Goal: Task Accomplishment & Management: Manage account settings

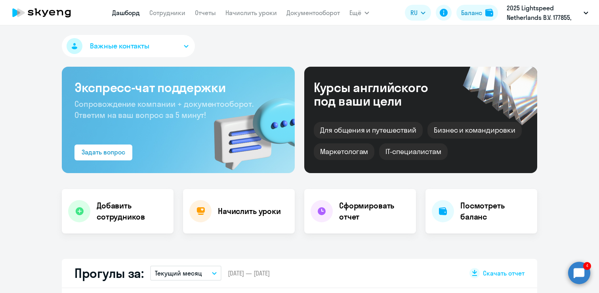
select select "30"
click at [161, 13] on link "Сотрудники" at bounding box center [167, 13] width 36 height 8
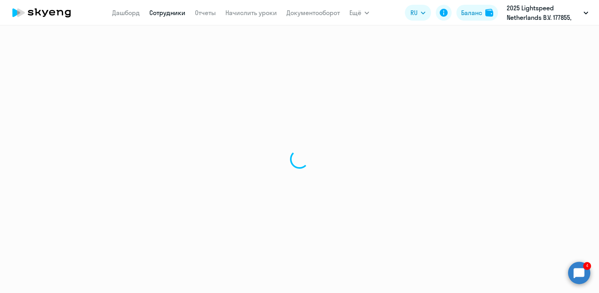
select select "30"
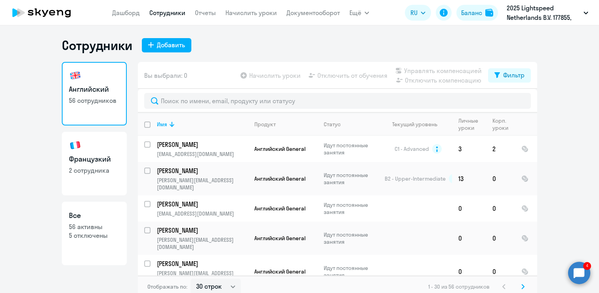
click at [149, 122] on input "deselect all" at bounding box center [152, 129] width 16 height 16
checkbox input "true"
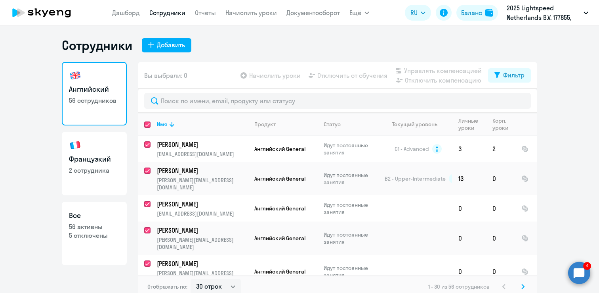
checkbox input "true"
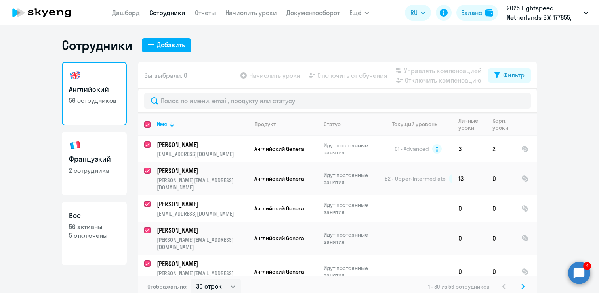
checkbox input "true"
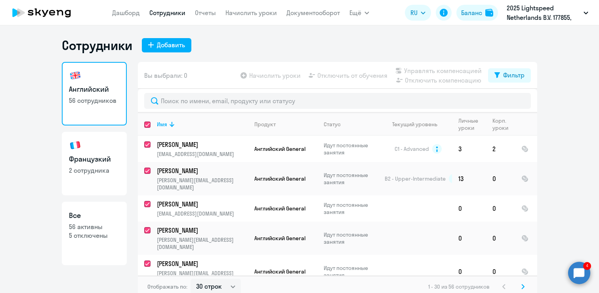
checkbox input "true"
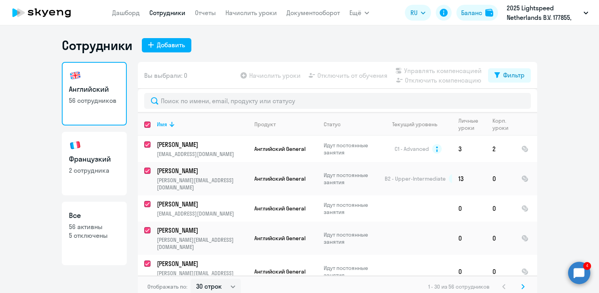
checkbox input "true"
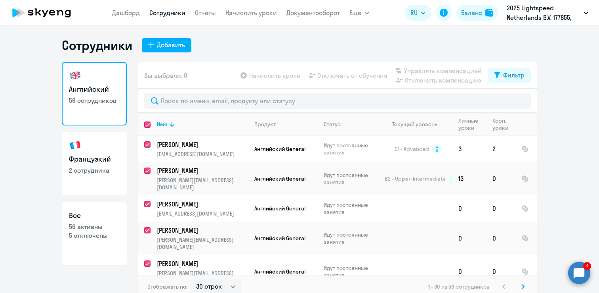
checkbox input "true"
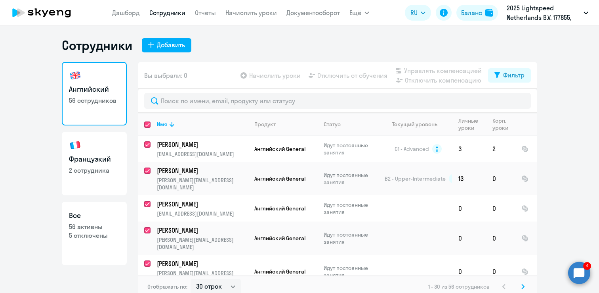
checkbox input "true"
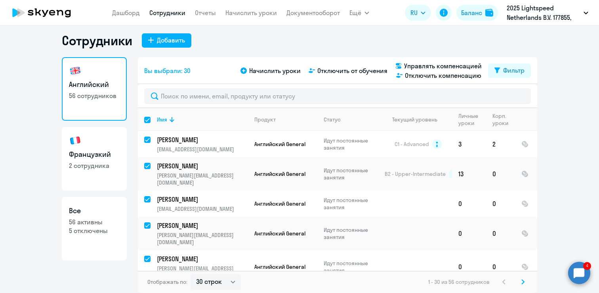
click at [147, 120] on input "select all" at bounding box center [152, 125] width 16 height 16
checkbox input "false"
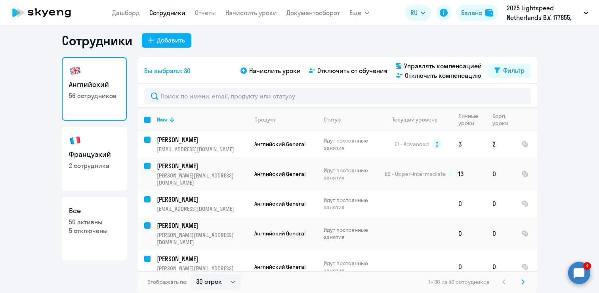
checkbox input "false"
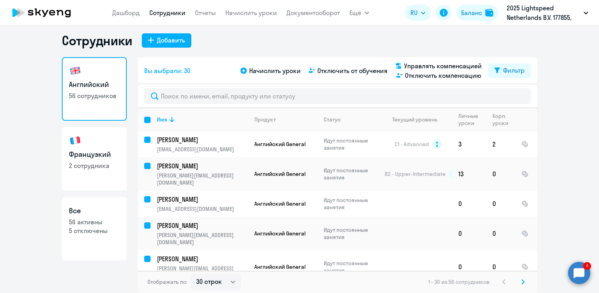
checkbox input "false"
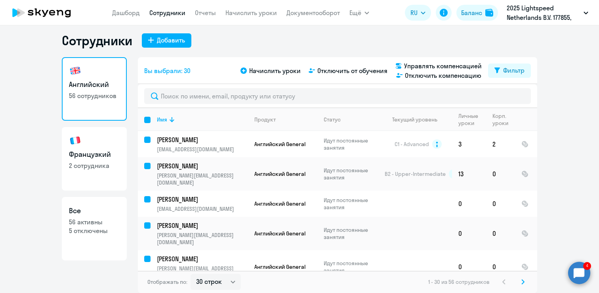
checkbox input "false"
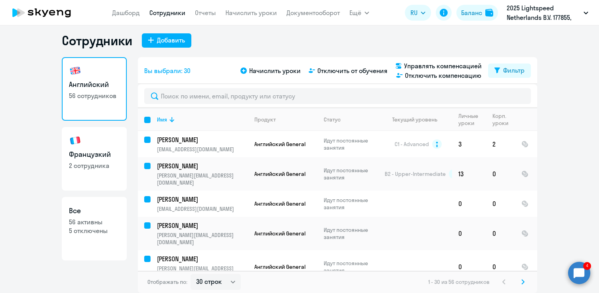
checkbox input "false"
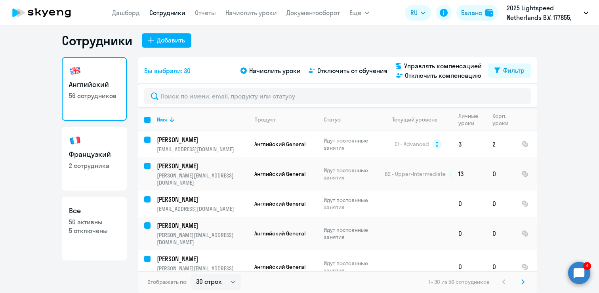
checkbox input "false"
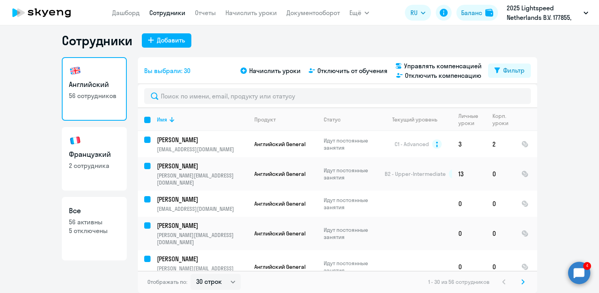
checkbox input "false"
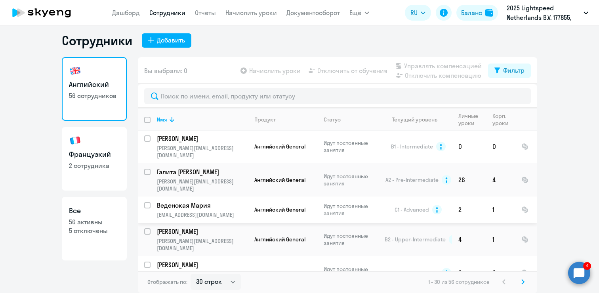
scroll to position [700, 0]
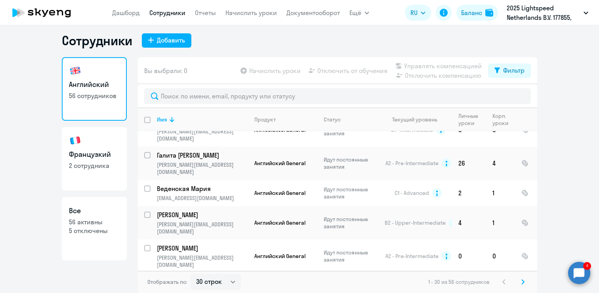
click at [527, 283] on svg-icon at bounding box center [523, 282] width 10 height 10
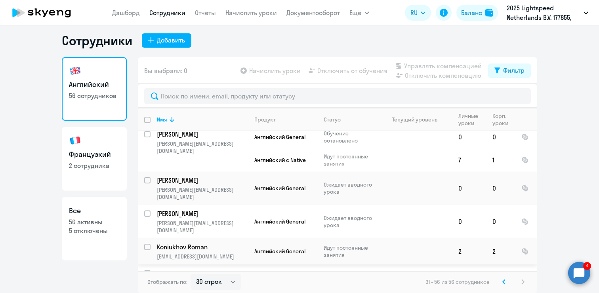
scroll to position [320, 0]
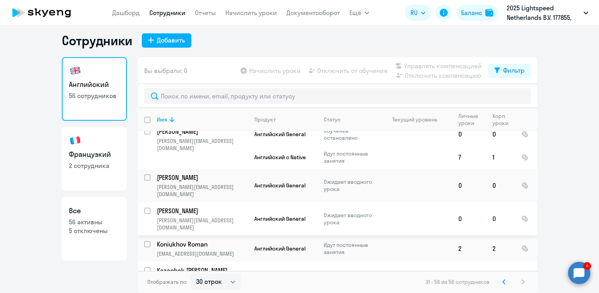
click at [199, 216] on p "[PERSON_NAME][EMAIL_ADDRESS][DOMAIN_NAME]" at bounding box center [202, 223] width 91 height 14
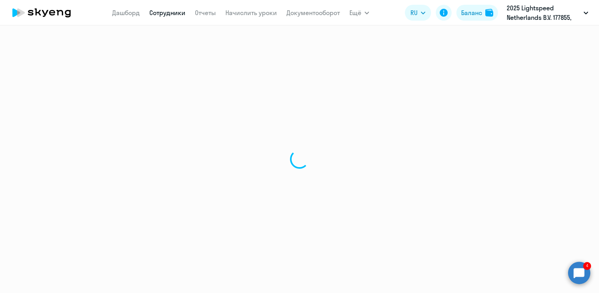
select select "english"
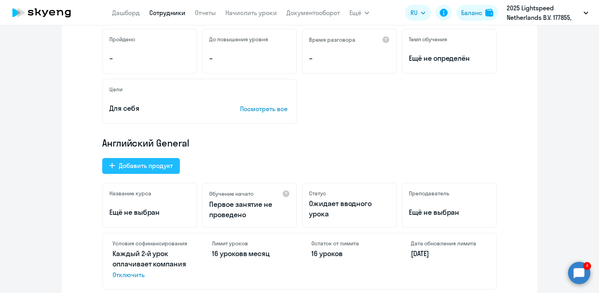
click at [141, 164] on div "Добавить продукт" at bounding box center [146, 166] width 54 height 10
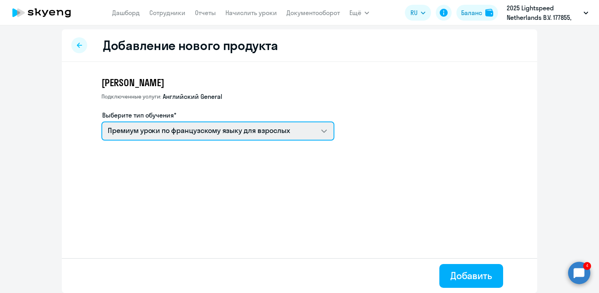
click at [144, 131] on select "Премиум уроки по французскому языку для взрослых Премиум английский с русскогов…" at bounding box center [217, 130] width 233 height 19
select select "english_adult_not_native_speaker_premium"
click at [101, 121] on select "Премиум уроки по французскому языку для взрослых Премиум английский с русскогов…" at bounding box center [217, 130] width 233 height 19
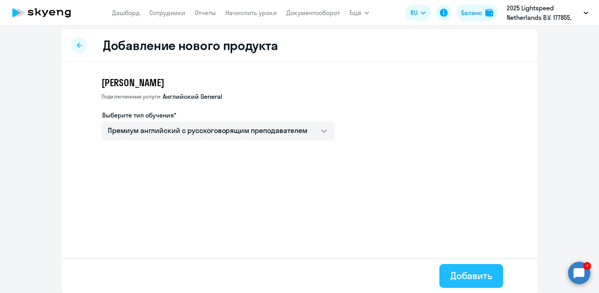
click at [455, 274] on div "Добавить" at bounding box center [472, 275] width 42 height 13
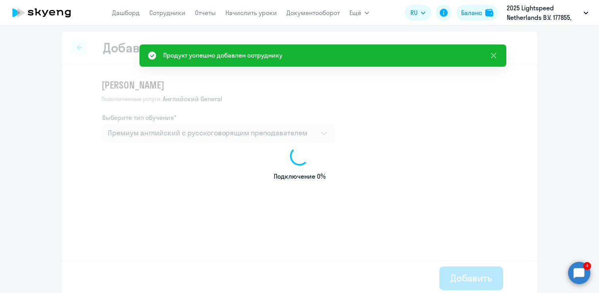
select select "english"
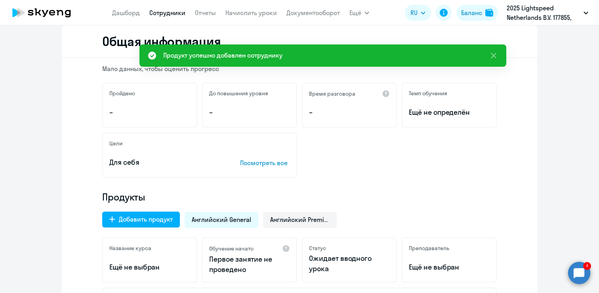
scroll to position [165, 0]
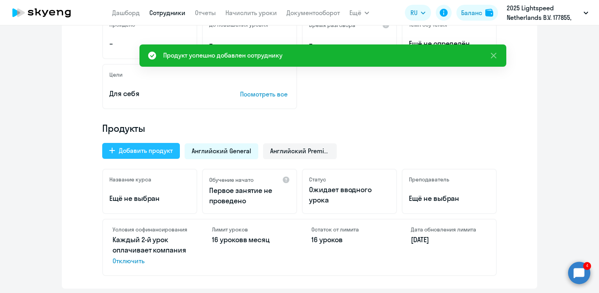
click at [151, 154] on div "Добавить продукт" at bounding box center [146, 150] width 54 height 10
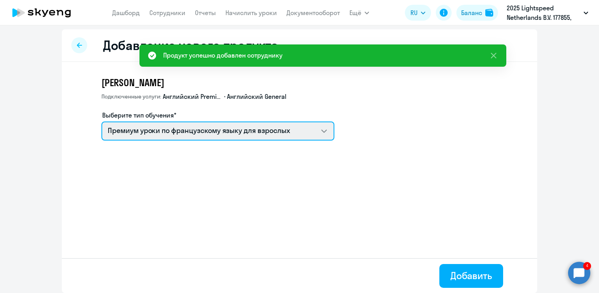
click at [162, 134] on select "Премиум уроки по французскому языку для взрослых Английский General с [DEMOGRAP…" at bounding box center [217, 130] width 233 height 19
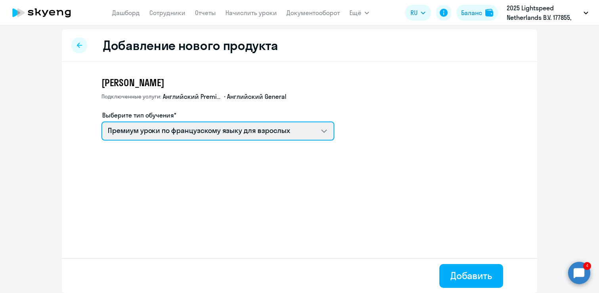
select select "english_adult_native_speaker"
click at [101, 121] on select "Премиум уроки по французскому языку для взрослых Английский General с [DEMOGRAP…" at bounding box center [217, 130] width 233 height 19
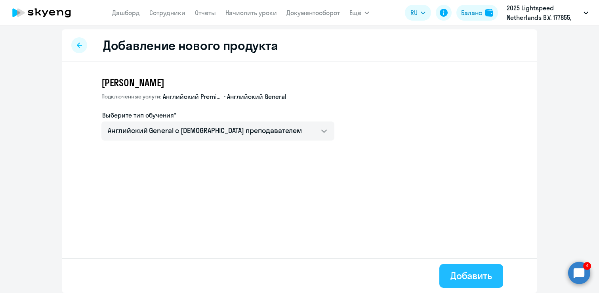
click at [449, 276] on button "Добавить" at bounding box center [472, 276] width 64 height 24
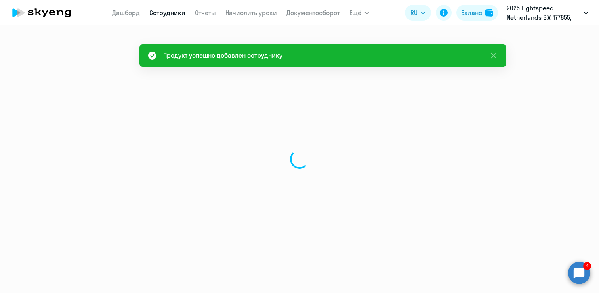
select select "english"
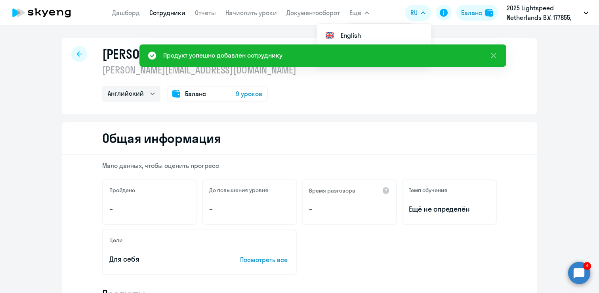
click at [123, 17] on app-menu-item-link "Дашборд" at bounding box center [126, 13] width 28 height 10
click at [134, 13] on link "Дашборд" at bounding box center [126, 13] width 28 height 8
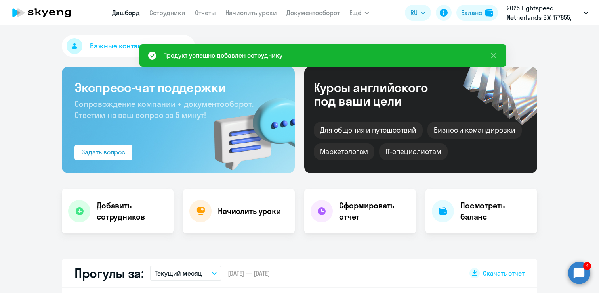
select select "30"
